Goal: Task Accomplishment & Management: Complete application form

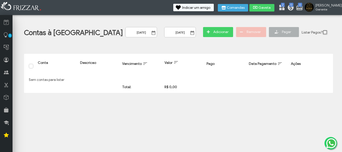
click at [269, 32] on div "Pagar" at bounding box center [284, 34] width 30 height 15
click at [164, 35] on div "[DATE] ui-button" at bounding box center [183, 34] width 39 height 15
click at [212, 34] on span "Adicionar" at bounding box center [221, 32] width 18 height 8
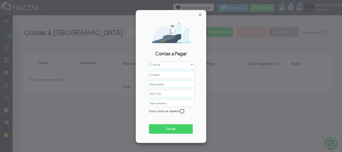
scroll to position [3, 22]
click at [188, 67] on label "Conta" at bounding box center [169, 64] width 41 height 5
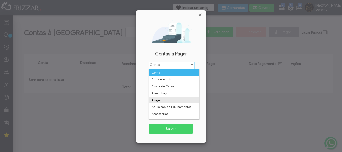
click at [175, 100] on li "Aluguel" at bounding box center [174, 100] width 50 height 7
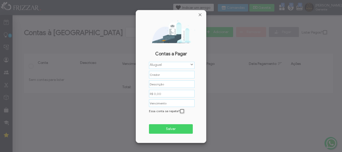
click at [169, 79] on div "Conta Água e esgoto Ajuste de Caixa Alimentação Aluguel Aquisição de Equipament…" at bounding box center [171, 101] width 64 height 79
click at [169, 77] on input "text" at bounding box center [172, 75] width 46 height 8
click at [168, 67] on div "Conta Água e esgoto Ajuste de Caixa Alimentação Aluguel Aquisição de Equipament…" at bounding box center [172, 65] width 46 height 7
click at [164, 78] on input "text" at bounding box center [172, 75] width 46 height 8
click at [168, 74] on input "text" at bounding box center [172, 75] width 46 height 8
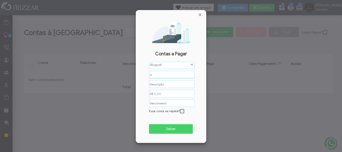
type input "s"
type input "[PERSON_NAME]"
click at [174, 84] on input "text" at bounding box center [172, 84] width 46 height 8
type input "c"
type input "Casa Barbearia"
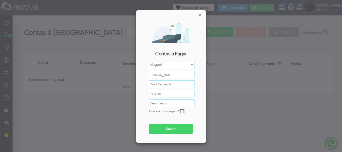
click at [161, 93] on input "R$ 0,00" at bounding box center [172, 94] width 46 height 8
drag, startPoint x: 167, startPoint y: 95, endPoint x: 116, endPoint y: 87, distance: 51.0
click at [116, 87] on body "ui-button [PERSON_NAME] Minha Conta Home Treinamento Sair" at bounding box center [171, 76] width 342 height 152
type input "R$ 1.350,00"
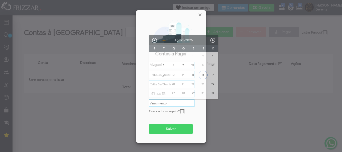
click at [176, 101] on input "text" at bounding box center [172, 103] width 46 height 8
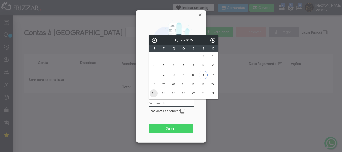
click at [152, 93] on link "25" at bounding box center [154, 93] width 8 height 8
type input "[DATE]"
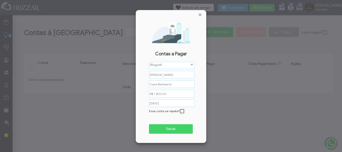
click at [176, 129] on span "Salvar" at bounding box center [171, 129] width 37 height 8
